Goal: Task Accomplishment & Management: Use online tool/utility

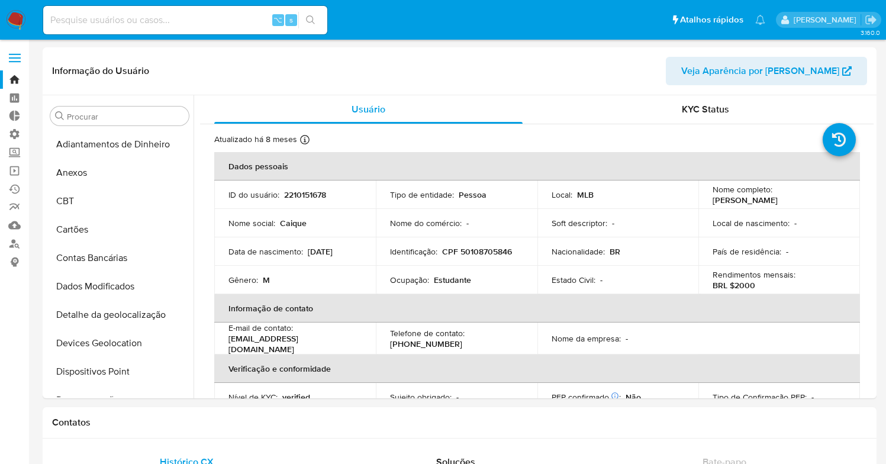
select select "10"
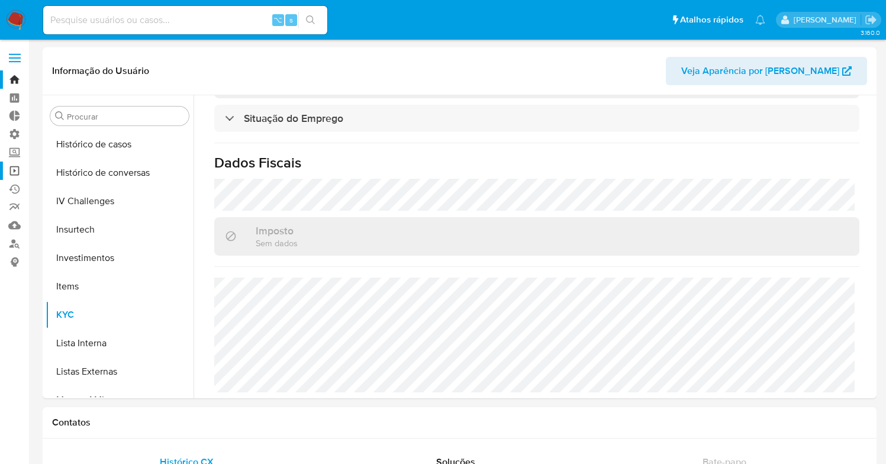
click at [14, 173] on link "Operações em massa" at bounding box center [70, 171] width 141 height 18
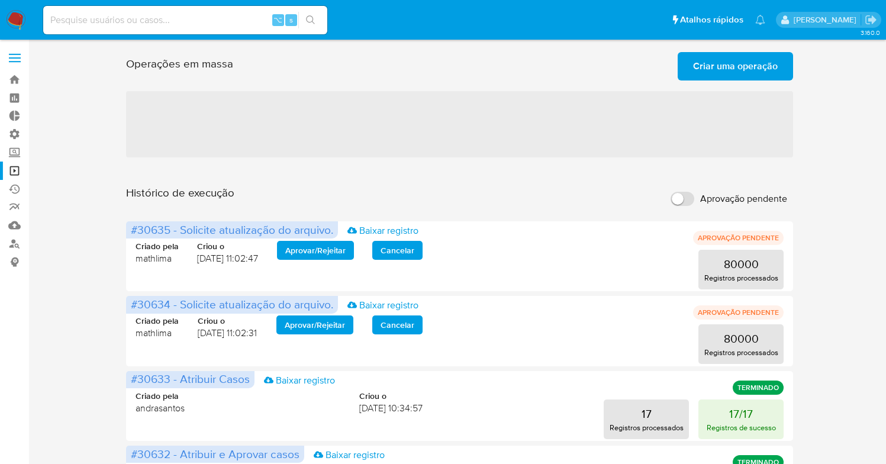
click at [687, 198] on input "Aprovação pendente" at bounding box center [683, 199] width 24 height 14
checkbox input "true"
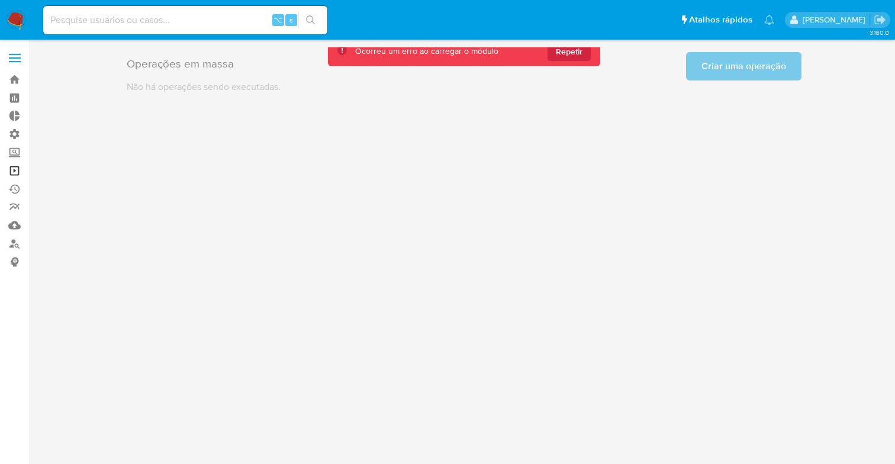
click at [15, 171] on link "Operações em massa" at bounding box center [70, 171] width 141 height 18
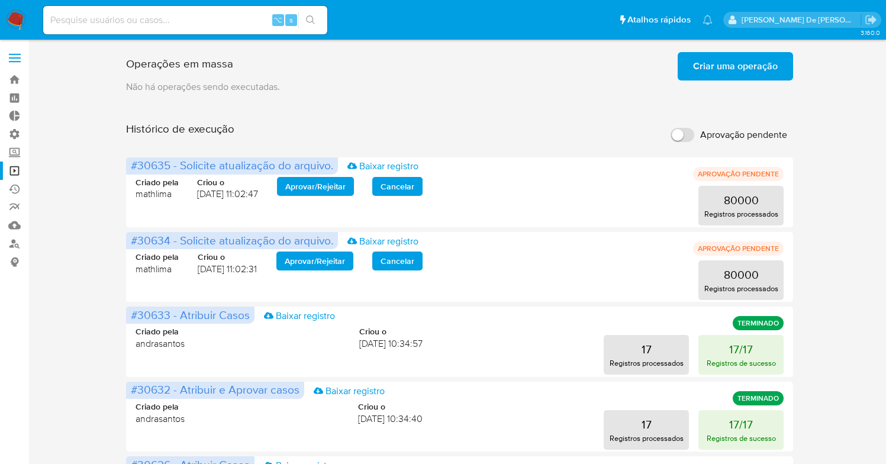
click at [683, 136] on input "Aprovação pendente" at bounding box center [683, 135] width 24 height 14
checkbox input "true"
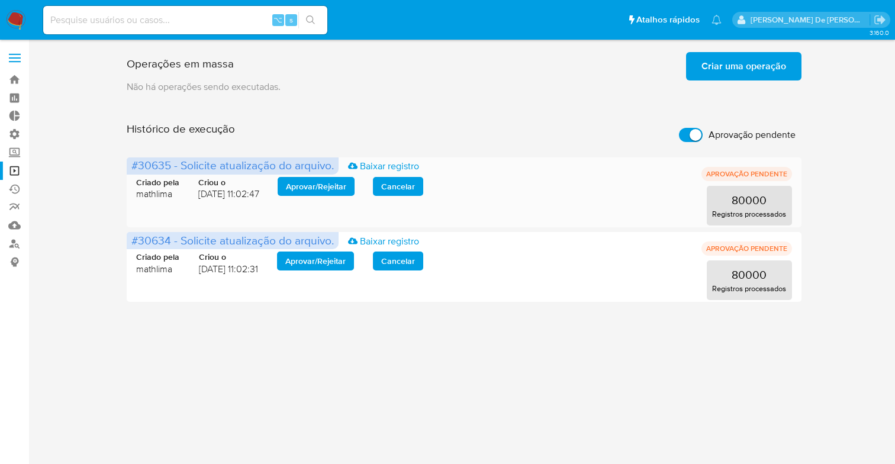
click at [298, 187] on span "Aprovar / Rejeitar" at bounding box center [316, 186] width 60 height 17
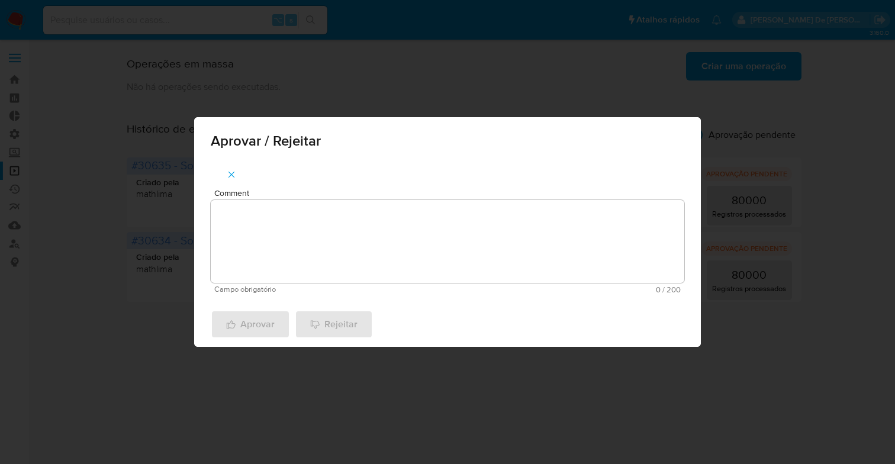
click at [287, 239] on textarea "Comment" at bounding box center [448, 241] width 474 height 83
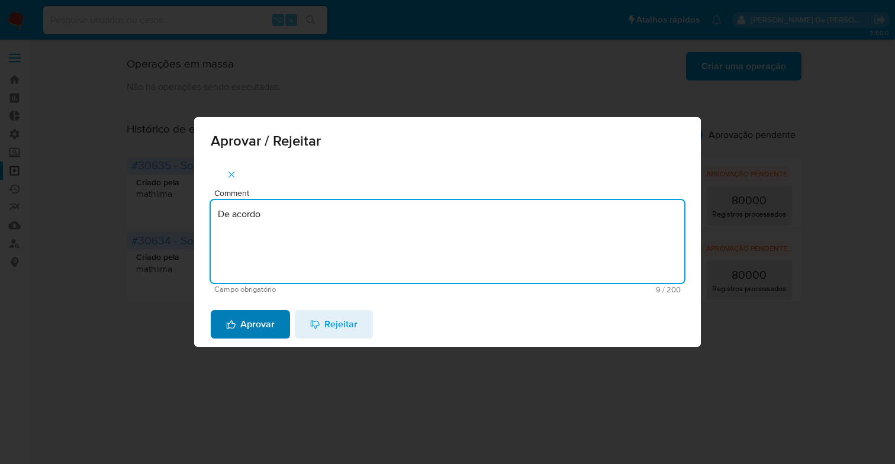
type textarea "De acordo"
click at [249, 333] on span "Aprovar" at bounding box center [250, 324] width 49 height 26
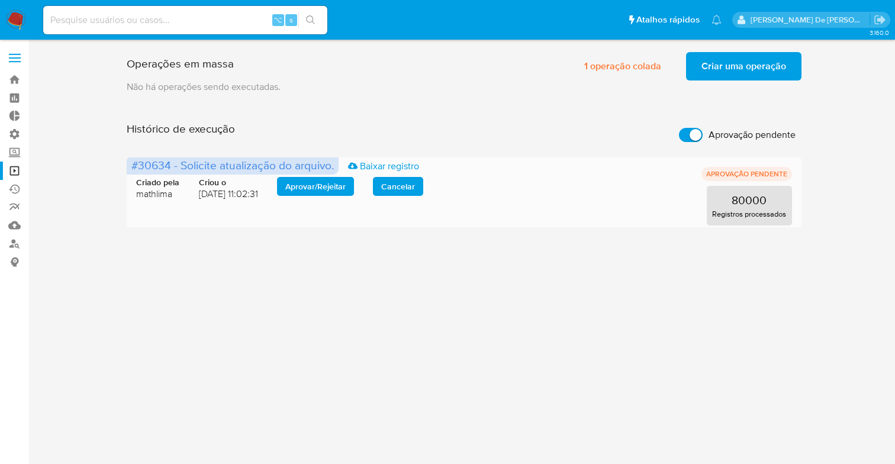
click at [330, 191] on span "Aprovar / Rejeitar" at bounding box center [315, 186] width 60 height 17
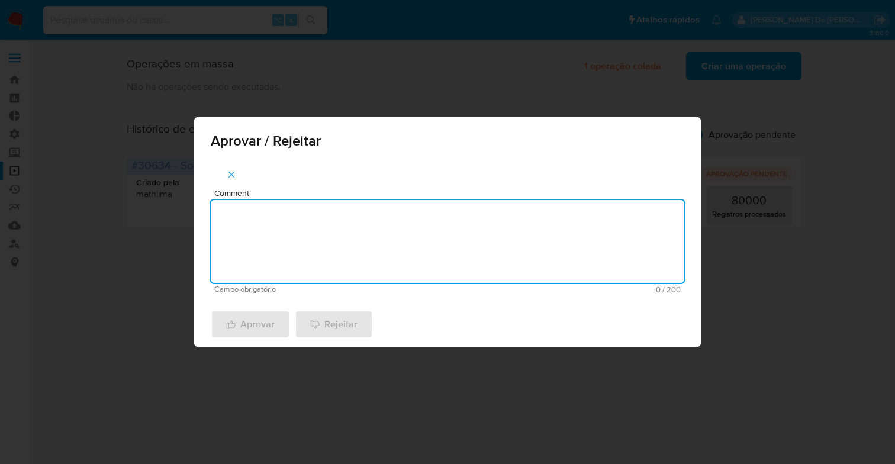
click at [302, 239] on textarea "Comment" at bounding box center [448, 241] width 474 height 83
type textarea "De acordo"
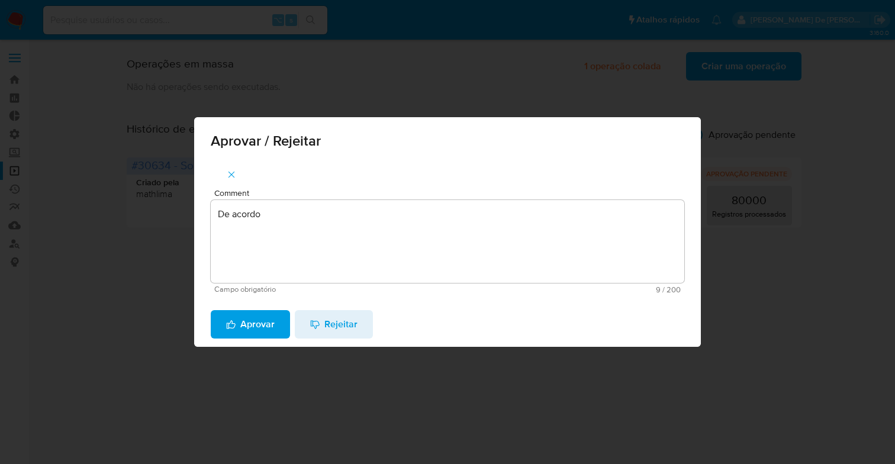
click at [258, 343] on div "Aprovar Rejeitar" at bounding box center [447, 324] width 507 height 45
click at [255, 331] on span "Aprovar" at bounding box center [250, 324] width 49 height 26
